Goal: Task Accomplishment & Management: Use online tool/utility

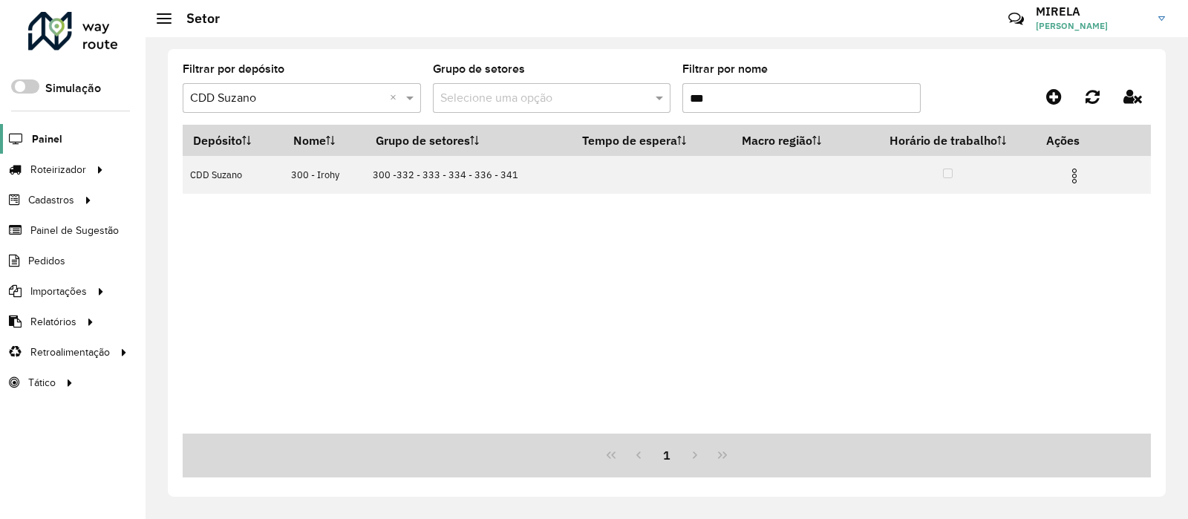
click at [55, 143] on span "Painel" at bounding box center [47, 139] width 30 height 16
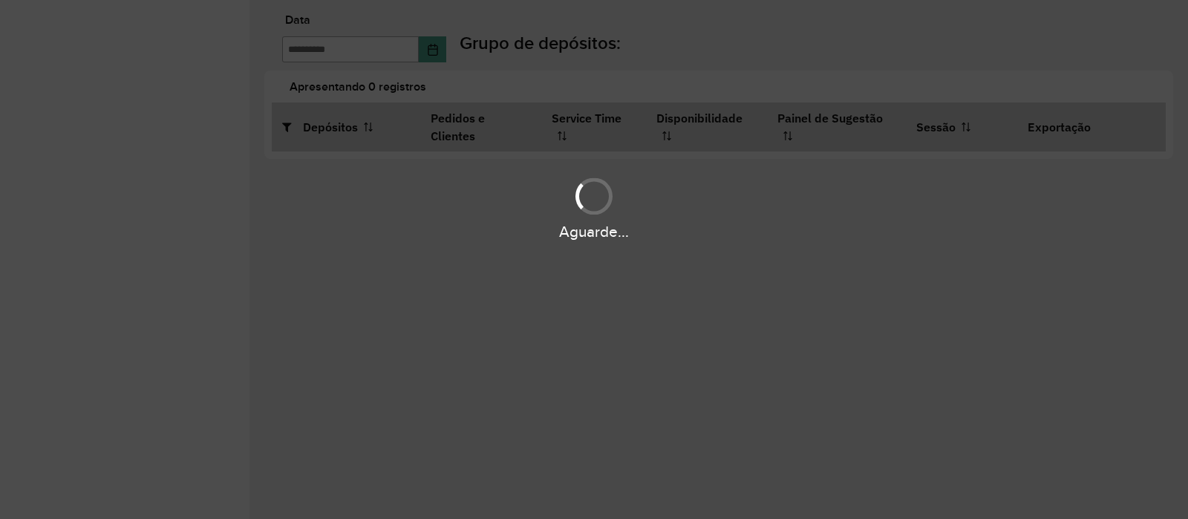
type input "**********"
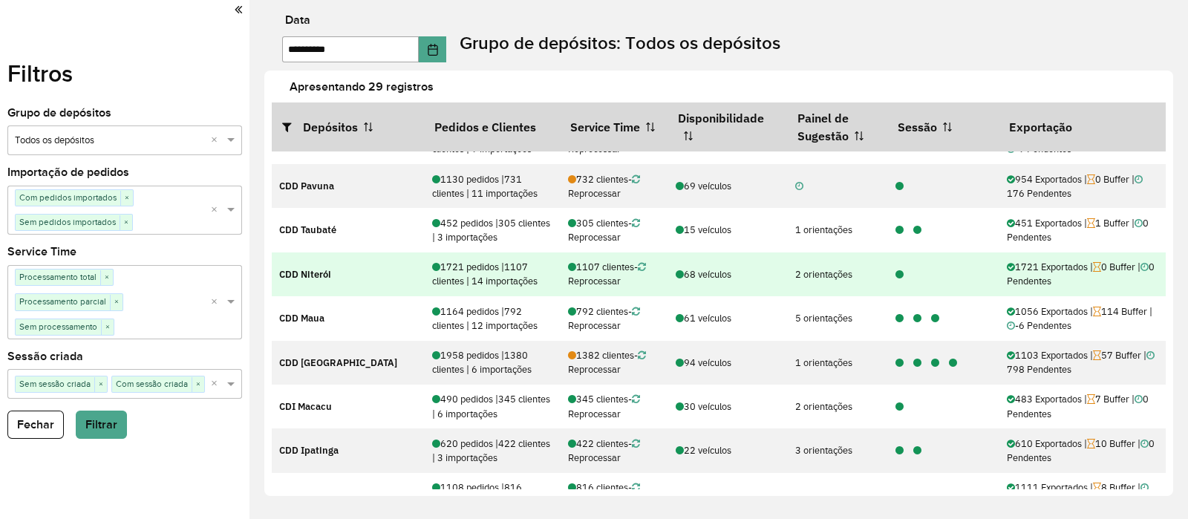
scroll to position [92, 0]
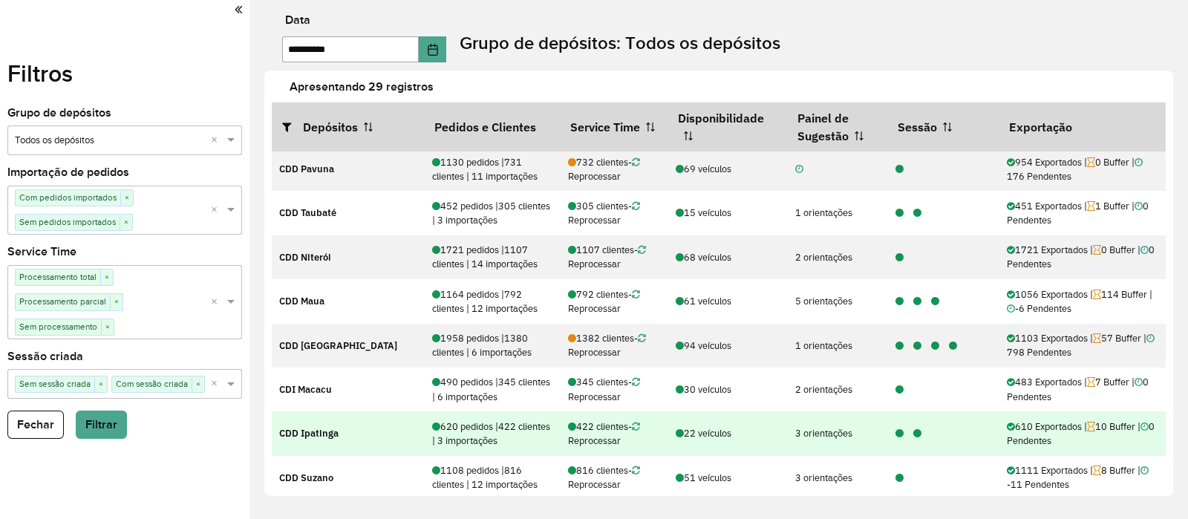
click at [896, 435] on icon at bounding box center [900, 434] width 8 height 10
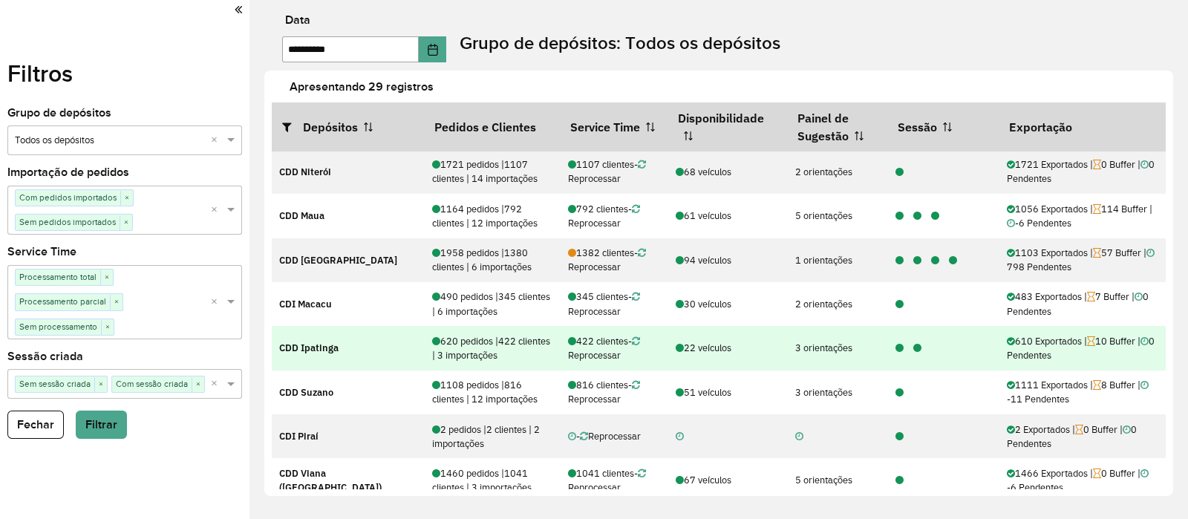
scroll to position [278, 0]
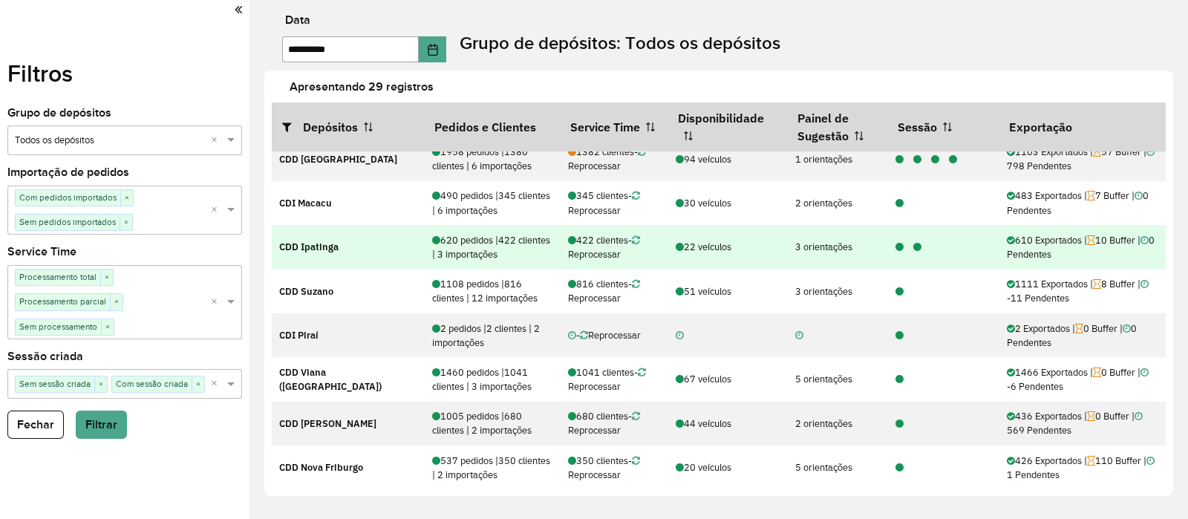
click at [897, 243] on icon at bounding box center [900, 248] width 8 height 10
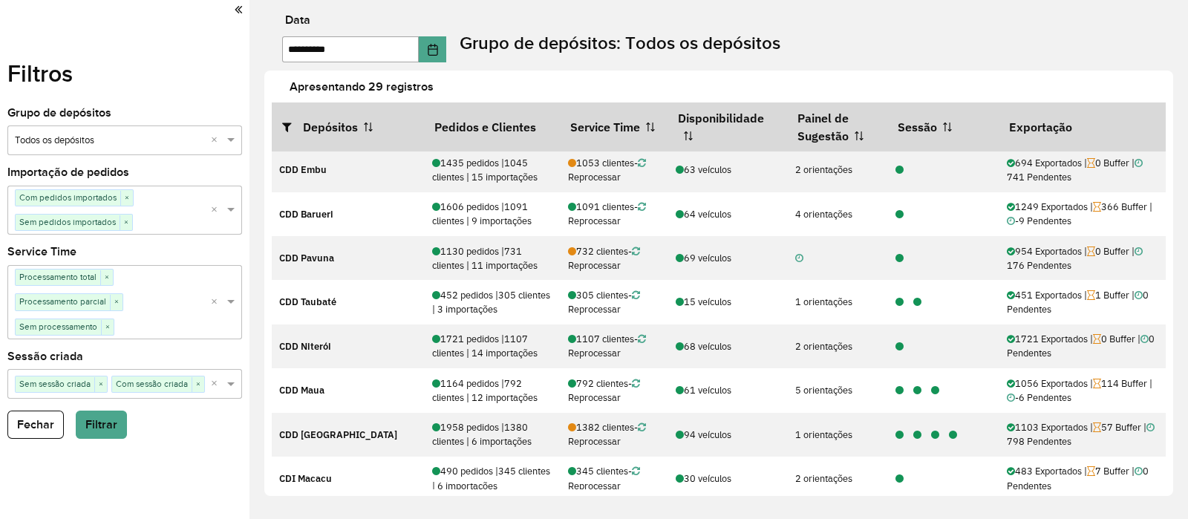
scroll to position [0, 0]
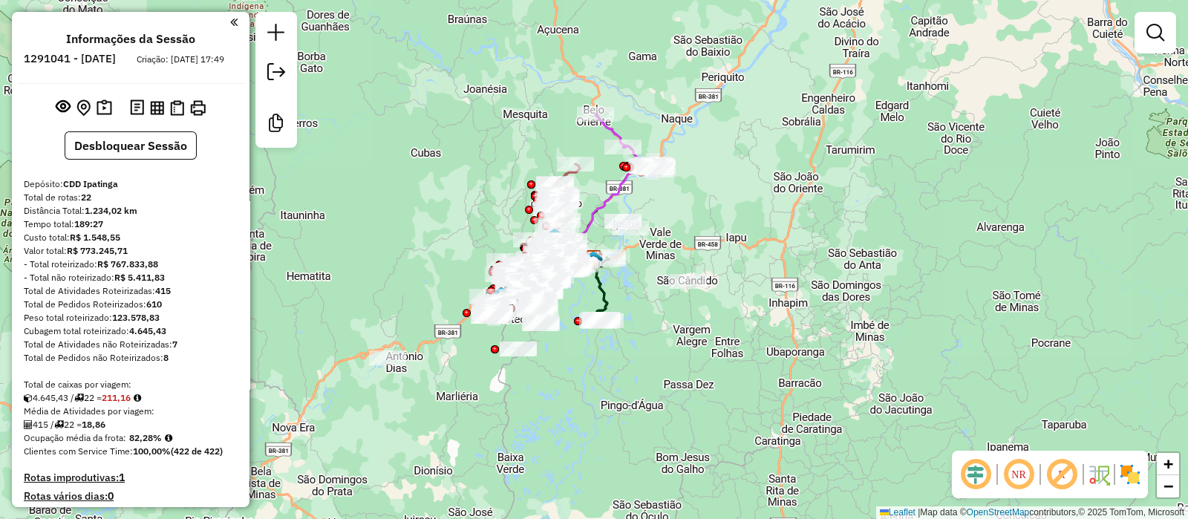
click at [971, 461] on em at bounding box center [976, 475] width 36 height 36
click at [1058, 469] on em at bounding box center [1062, 475] width 36 height 36
click at [1115, 469] on img at bounding box center [1114, 475] width 7 height 24
click at [1123, 480] on img at bounding box center [1130, 475] width 24 height 24
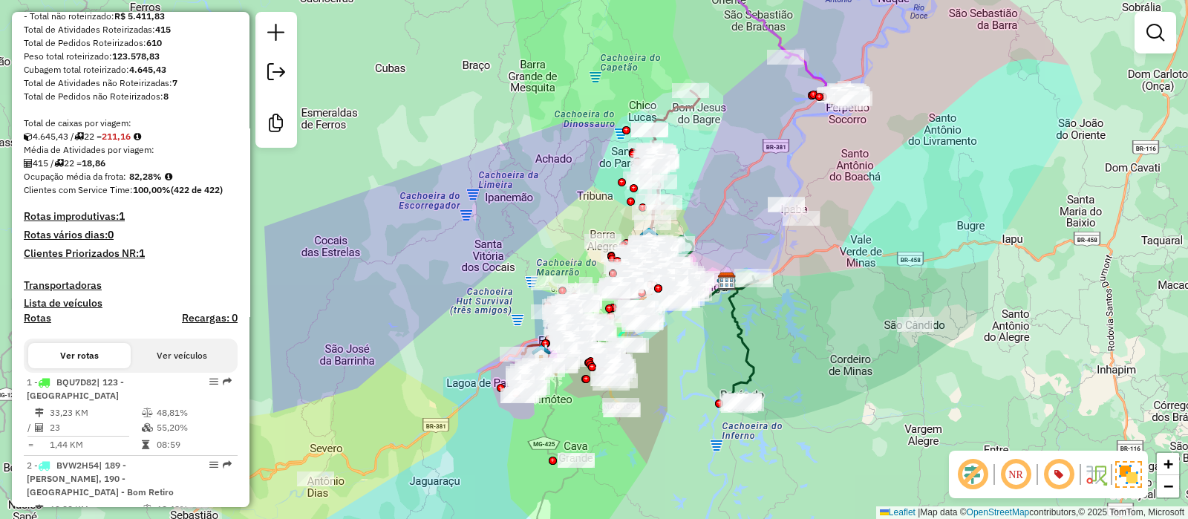
scroll to position [278, 0]
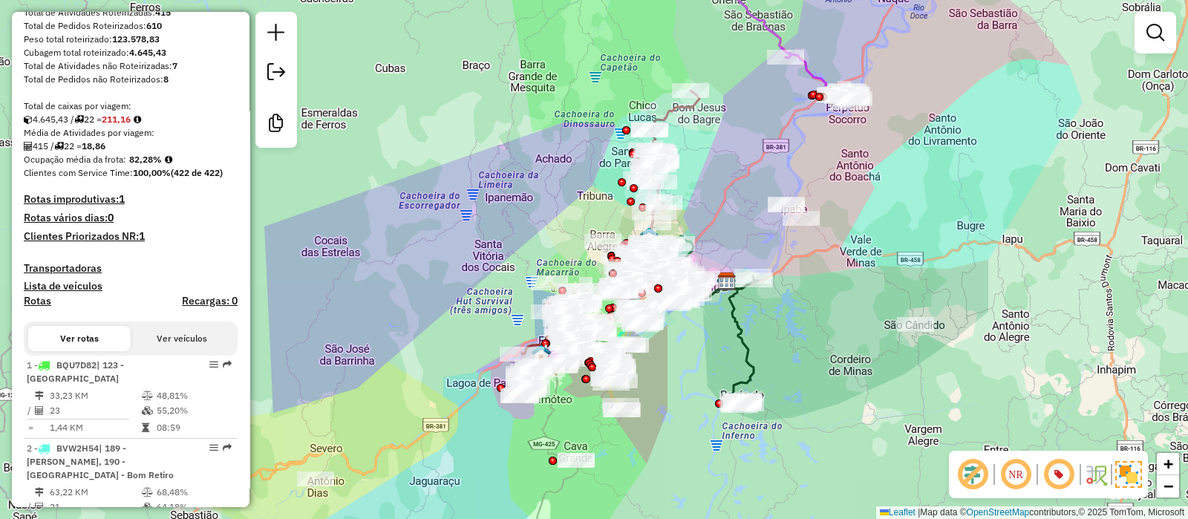
click at [801, 329] on div "Janela de atendimento Grade de atendimento Capacidade Transportadoras Veículos …" at bounding box center [594, 259] width 1188 height 519
